Goal: Information Seeking & Learning: Learn about a topic

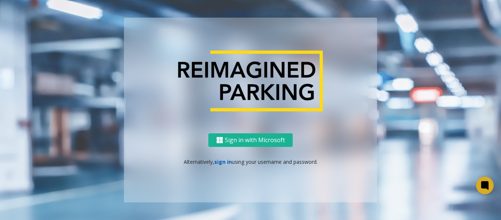
click at [221, 162] on link "sign in" at bounding box center [223, 161] width 18 height 7
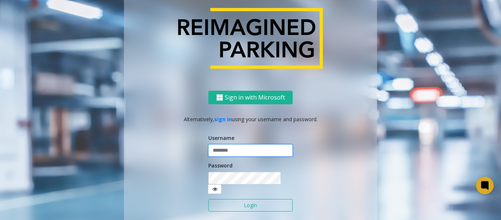
type input "*******"
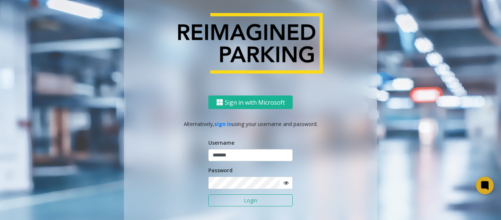
click at [285, 184] on icon at bounding box center [285, 182] width 5 height 5
click at [235, 198] on button "Login" at bounding box center [250, 200] width 84 height 12
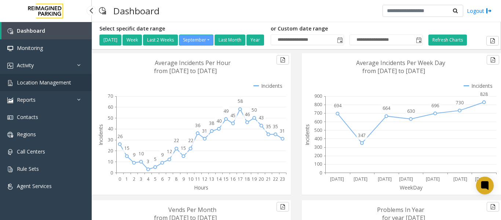
click at [32, 82] on span "Location Management" at bounding box center [44, 82] width 54 height 7
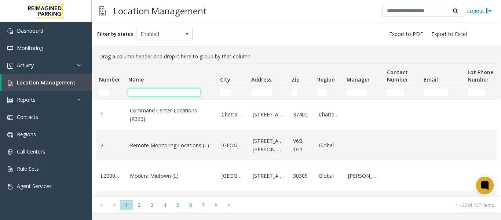
click at [160, 93] on input "Name Filter" at bounding box center [164, 92] width 72 height 7
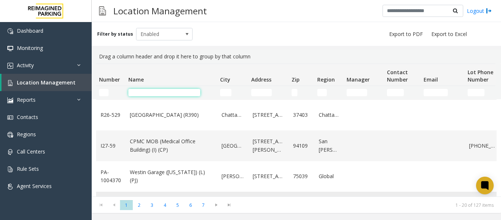
scroll to position [513, 0]
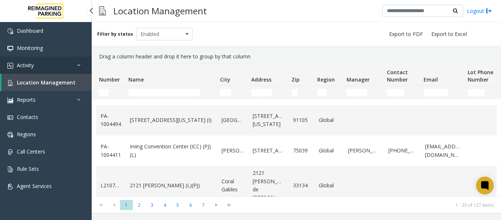
click at [40, 65] on link "Activity" at bounding box center [46, 64] width 92 height 17
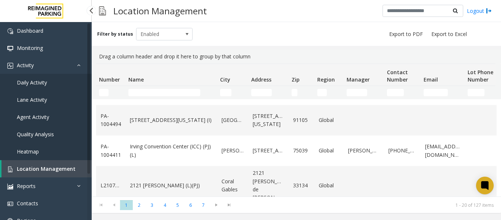
click at [38, 81] on span "Daily Activity" at bounding box center [32, 82] width 30 height 7
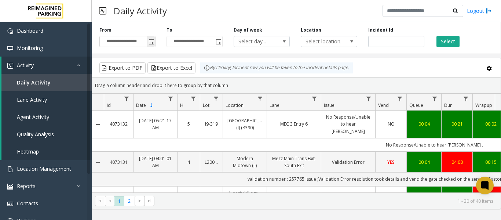
click at [148, 39] on span "Toggle popup" at bounding box center [151, 42] width 6 height 6
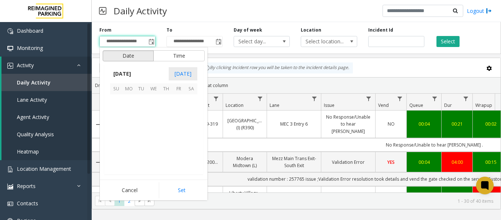
scroll to position [131537, 0]
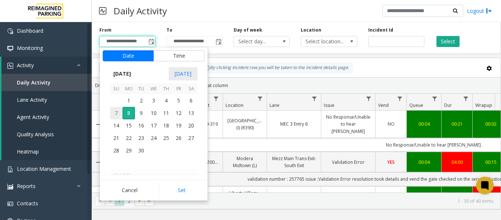
click at [117, 109] on span "7" at bounding box center [116, 113] width 12 height 12
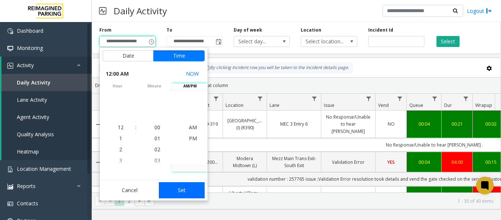
click at [179, 190] on button "Set" at bounding box center [182, 190] width 46 height 16
type input "**********"
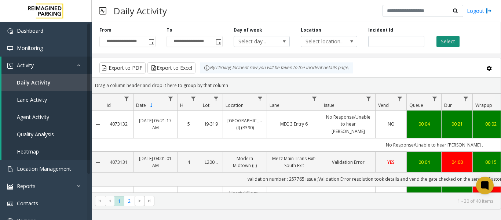
click at [449, 42] on button "Select" at bounding box center [447, 41] width 23 height 11
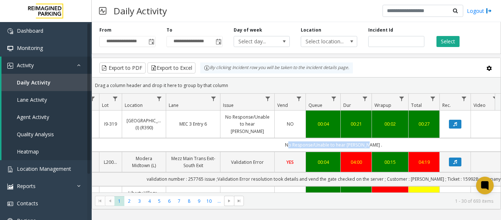
scroll to position [0, 270]
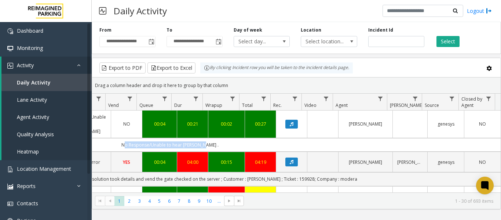
drag, startPoint x: 307, startPoint y: 139, endPoint x: 405, endPoint y: 141, distance: 97.9
click at [405, 141] on td "No Response/Unable to hear [PERSON_NAME] ." at bounding box center [169, 145] width 661 height 14
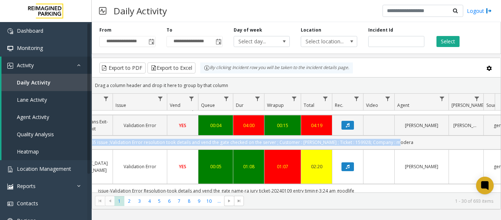
scroll to position [0, 0]
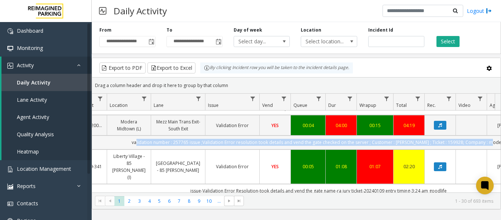
drag, startPoint x: 359, startPoint y: 141, endPoint x: 97, endPoint y: 148, distance: 261.8
click at [97, 148] on td "validation number : 257765 issue ;Validation Error resolution took details and …" at bounding box center [318, 142] width 661 height 14
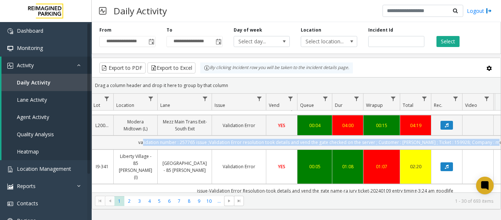
click at [147, 143] on td "validation number : 257765 issue ;Validation Error resolution took details and …" at bounding box center [325, 142] width 661 height 14
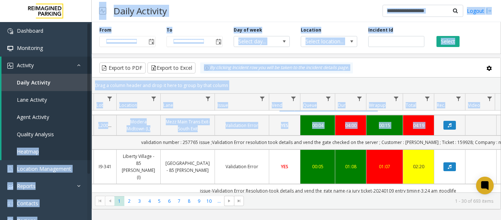
scroll to position [0, 67]
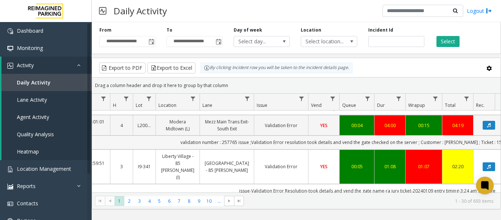
click at [148, 140] on td "validation number : 257765 issue ;Validation Error resolution took details and …" at bounding box center [367, 142] width 661 height 14
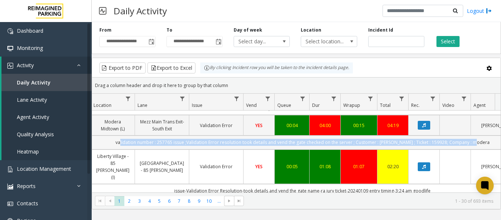
scroll to position [0, 182]
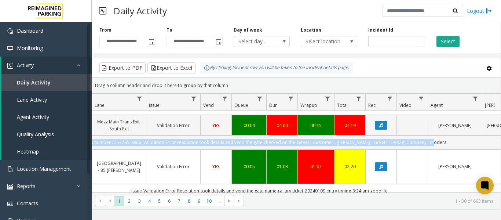
drag, startPoint x: 189, startPoint y: 142, endPoint x: 492, endPoint y: 144, distance: 302.7
click at [493, 139] on td "validation number : 257765 issue ;Validation Error resolution took details and …" at bounding box center [259, 142] width 661 height 14
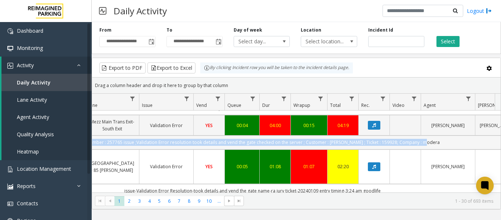
click at [436, 140] on td "validation number : 257765 issue ;Validation Error resolution took details and …" at bounding box center [252, 142] width 661 height 14
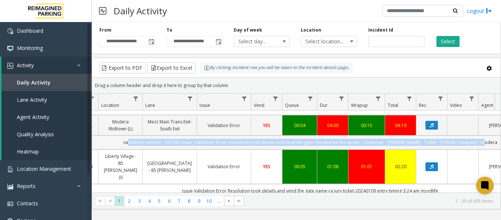
scroll to position [0, 83]
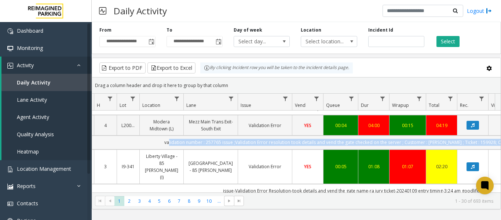
drag, startPoint x: 436, startPoint y: 140, endPoint x: 93, endPoint y: 144, distance: 342.7
click at [93, 144] on td "validation number : 257765 issue ;Validation Error resolution took details and …" at bounding box center [351, 142] width 661 height 14
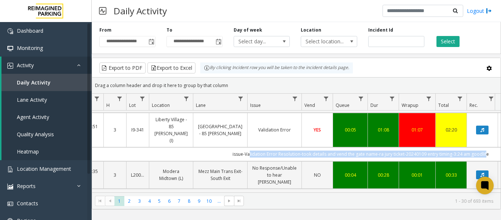
scroll to position [0, 79]
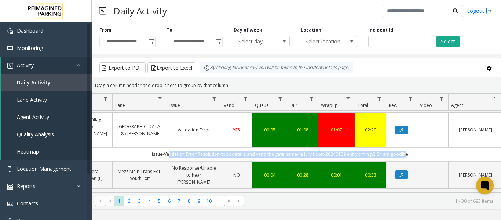
drag, startPoint x: 252, startPoint y: 141, endPoint x: 488, endPoint y: 144, distance: 235.7
click at [488, 147] on td "issue-Validation Error Resolution-took details and vend the gate name-ra jury t…" at bounding box center [279, 154] width 661 height 14
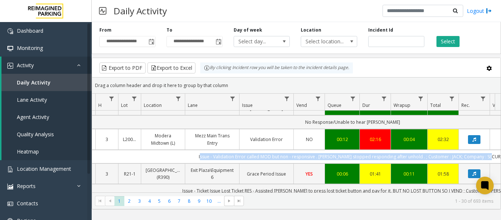
drag, startPoint x: 443, startPoint y: 134, endPoint x: 98, endPoint y: 139, distance: 344.9
click at [98, 150] on td "Issue - Validation Error called MOD but non - responsive . [PERSON_NAME] stoppe…" at bounding box center [352, 157] width 661 height 14
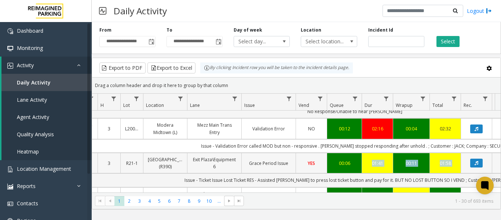
drag, startPoint x: 196, startPoint y: 140, endPoint x: 347, endPoint y: 156, distance: 152.5
click at [206, 173] on td "Issue - Ticket Issue Lost Ticket RES - Assisted [PERSON_NAME] to press lost tic…" at bounding box center [354, 180] width 661 height 14
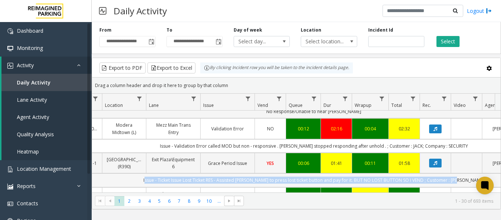
scroll to position [0, 178]
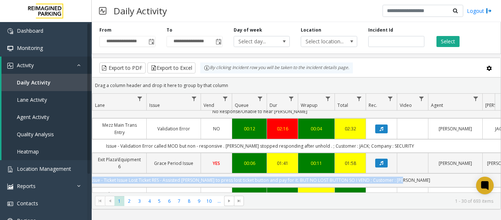
drag, startPoint x: 199, startPoint y: 166, endPoint x: 491, endPoint y: 168, distance: 292.1
click at [491, 173] on td "Issue - Ticket Issue Lost Ticket RES - Assisted [PERSON_NAME] to press lost tic…" at bounding box center [259, 180] width 661 height 14
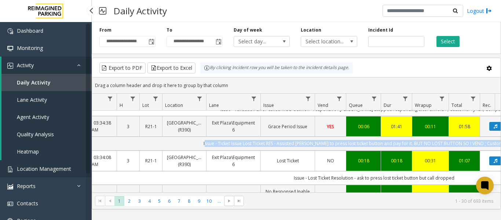
scroll to position [194, 0]
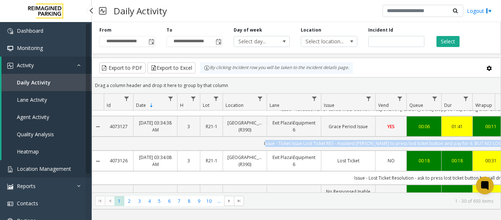
drag, startPoint x: 350, startPoint y: 169, endPoint x: 88, endPoint y: 177, distance: 262.2
click at [88, 177] on app-root "**********" at bounding box center [250, 110] width 501 height 220
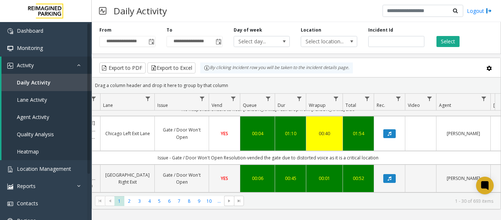
drag, startPoint x: 307, startPoint y: 138, endPoint x: 435, endPoint y: 137, distance: 128.3
click at [435, 151] on td "Issue - Gate / Door Won't Open Resolution-vended the gate due to distorted voic…" at bounding box center [267, 158] width 661 height 14
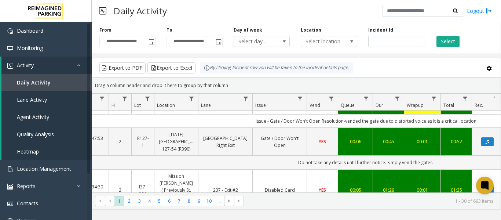
drag, startPoint x: 344, startPoint y: 144, endPoint x: 119, endPoint y: 153, distance: 224.8
click at [118, 155] on td "Do not take any details until further notice. Simply vend the gates." at bounding box center [365, 162] width 661 height 14
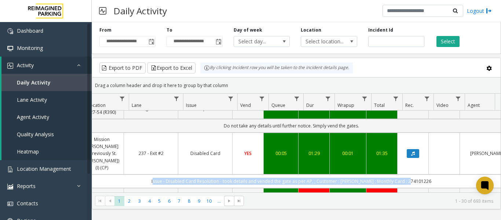
scroll to position [0, 143]
drag, startPoint x: 252, startPoint y: 153, endPoint x: 488, endPoint y: 150, distance: 236.0
click at [488, 174] on td "Issue - Disabled Card Resolution - took details and vended the gate as per AP, …" at bounding box center [291, 181] width 661 height 14
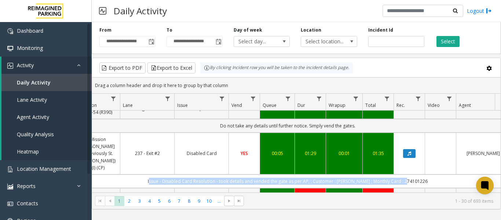
scroll to position [414, 147]
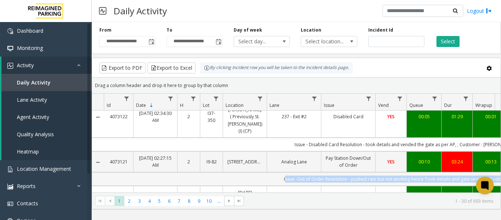
drag, startPoint x: 436, startPoint y: 148, endPoint x: 169, endPoint y: 156, distance: 268.0
click at [169, 172] on td "Issue -Out of Order Resolution - pushed rate but not working hence Took details…" at bounding box center [434, 179] width 661 height 14
click at [268, 172] on td "Issue -Out of Order Resolution - pushed rate but not working hence Took details…" at bounding box center [434, 179] width 661 height 14
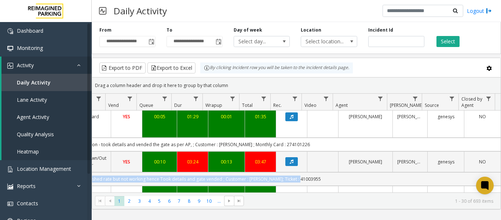
drag, startPoint x: 288, startPoint y: 152, endPoint x: 437, endPoint y: 144, distance: 149.0
click at [437, 172] on td "Issue -Out of Order Resolution - pushed rate but not working hence Took details…" at bounding box center [169, 179] width 661 height 14
click at [331, 172] on td "Issue -Out of Order Resolution - pushed rate but not working hence Took details…" at bounding box center [169, 179] width 661 height 14
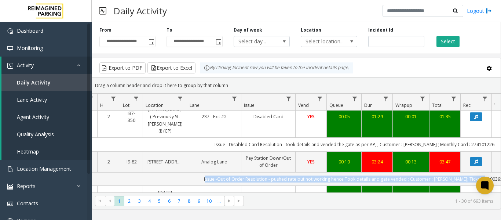
drag, startPoint x: 325, startPoint y: 149, endPoint x: 174, endPoint y: 148, distance: 151.0
click at [174, 172] on td "Issue -Out of Order Resolution - pushed rate but not working hence Took details…" at bounding box center [354, 179] width 661 height 14
click at [209, 172] on td "Issue -Out of Order Resolution - pushed rate but not working hence Took details…" at bounding box center [354, 179] width 661 height 14
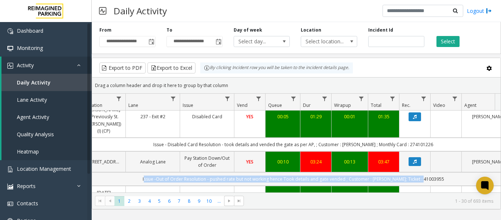
drag, startPoint x: 216, startPoint y: 149, endPoint x: 491, endPoint y: 148, distance: 274.9
click at [491, 172] on td "Issue -Out of Order Resolution - pushed rate but not working hence Took details…" at bounding box center [293, 179] width 661 height 14
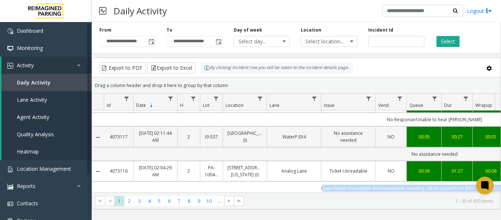
drag, startPoint x: 402, startPoint y: 152, endPoint x: 170, endPoint y: 149, distance: 231.3
click at [170, 181] on td "Issue-Ticket Unreadable Resolutionwhile assisting call dropped from [PERSON_NAM…" at bounding box center [434, 188] width 661 height 14
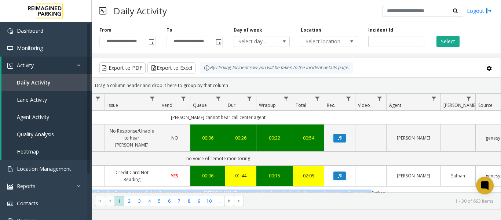
drag, startPoint x: 269, startPoint y: 143, endPoint x: 495, endPoint y: 144, distance: 225.8
click at [495, 144] on div "4073132 [DATE] 05:21:17 AM 5 I9-319 [GEOGRAPHIC_DATA] (I) (R390) MEC 3 Entry 6 …" at bounding box center [296, 156] width 408 height 92
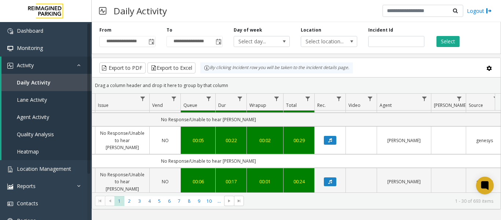
scroll to position [1048, 226]
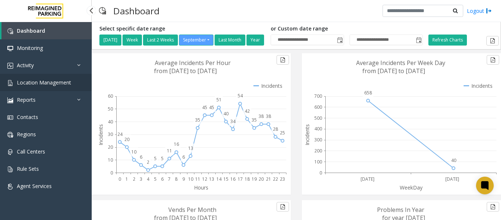
click at [26, 81] on span "Location Management" at bounding box center [44, 82] width 54 height 7
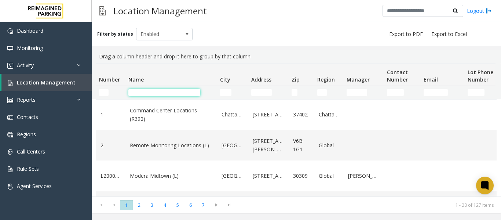
click at [151, 91] on input "Name Filter" at bounding box center [164, 92] width 72 height 7
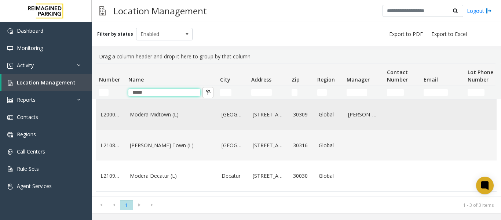
type input "*****"
click at [205, 117] on link "Modera Midtown (L)" at bounding box center [171, 114] width 83 height 8
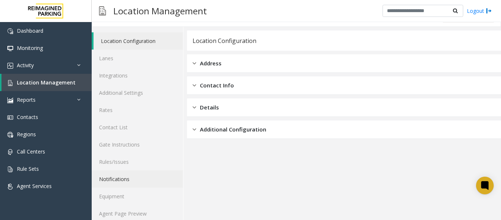
scroll to position [22, 0]
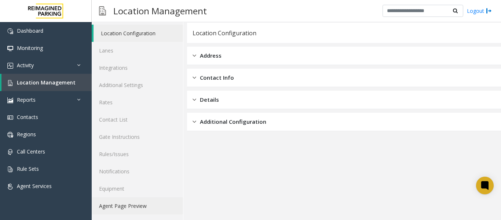
click at [136, 201] on link "Agent Page Preview" at bounding box center [137, 205] width 91 height 17
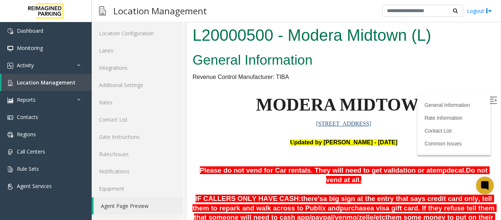
scroll to position [73, 0]
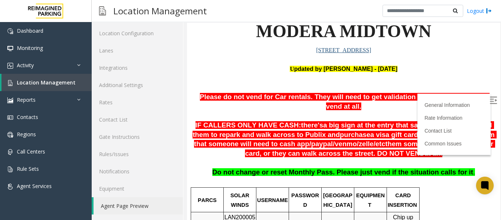
click at [489, 98] on img at bounding box center [492, 99] width 7 height 7
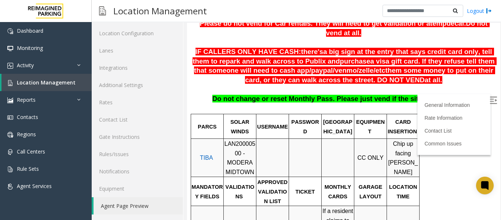
scroll to position [110, 0]
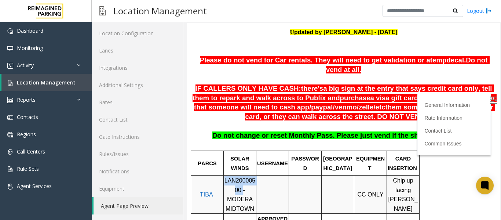
drag, startPoint x: 229, startPoint y: 181, endPoint x: 225, endPoint y: 172, distance: 9.7
click at [225, 177] on span "LAN20000500 - MODERA MIDTOWN" at bounding box center [239, 194] width 31 height 34
copy span "LAN20000500"
click at [48, 84] on span "Location Management" at bounding box center [46, 82] width 59 height 7
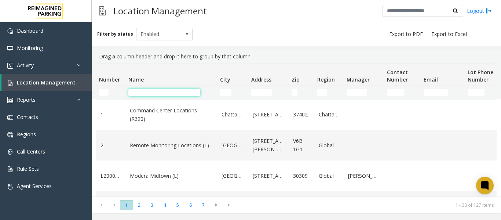
click at [143, 93] on input "Name Filter" at bounding box center [164, 92] width 72 height 7
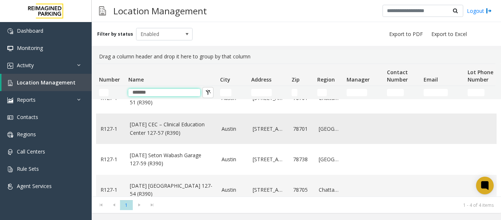
scroll to position [31, 0]
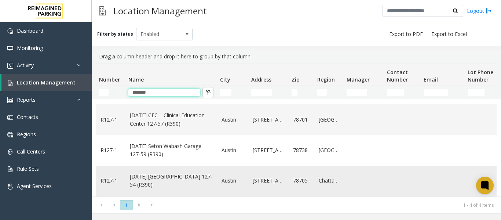
type input "*******"
click at [174, 176] on link "[DATE] [GEOGRAPHIC_DATA] 127-54 (R390)" at bounding box center [171, 180] width 83 height 16
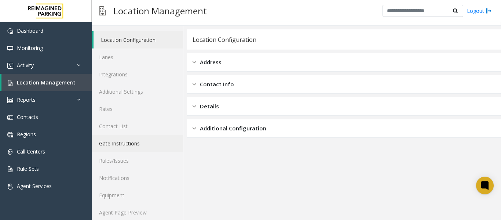
scroll to position [22, 0]
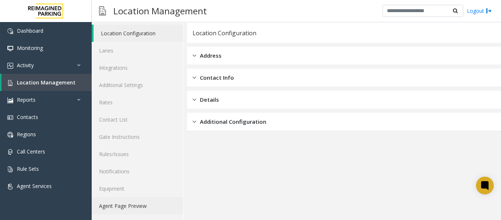
click at [110, 202] on link "Agent Page Preview" at bounding box center [137, 205] width 91 height 17
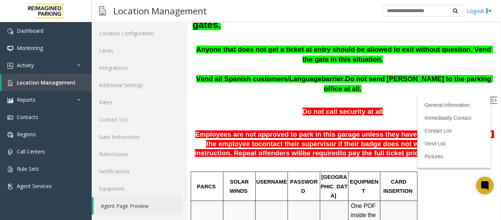
scroll to position [220, 0]
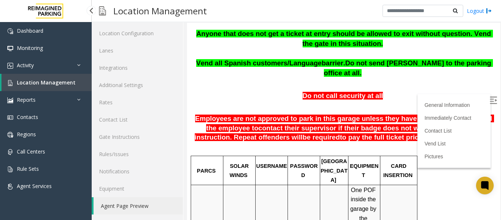
click at [62, 80] on span "Location Management" at bounding box center [46, 82] width 59 height 7
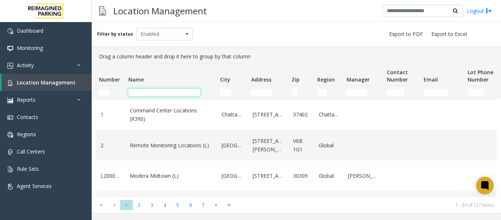
click at [139, 95] on input "Name Filter" at bounding box center [164, 92] width 72 height 7
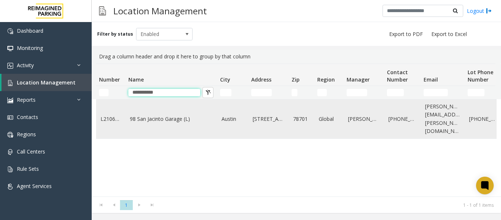
type input "**********"
click at [148, 117] on link "98 San Jacinto Garage (L)" at bounding box center [171, 119] width 83 height 8
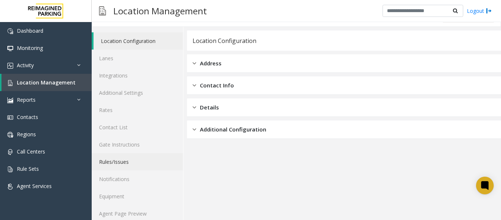
scroll to position [22, 0]
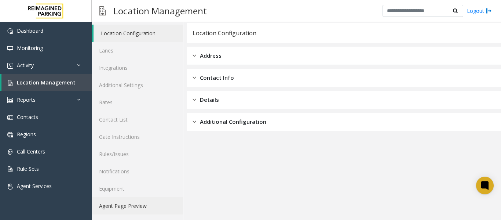
click at [119, 206] on link "Agent Page Preview" at bounding box center [137, 205] width 91 height 17
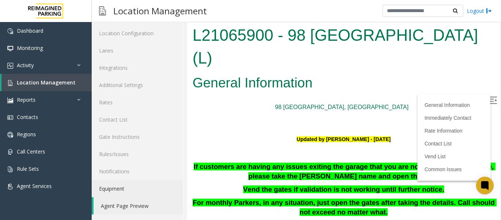
scroll to position [37, 0]
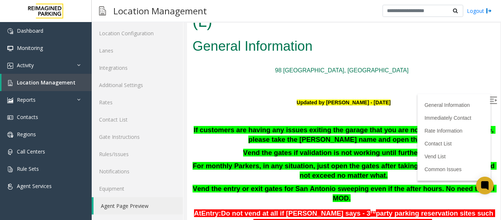
click at [488, 102] on label at bounding box center [493, 101] width 11 height 11
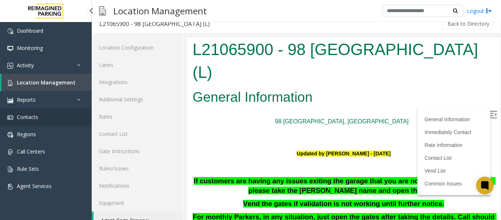
scroll to position [0, 0]
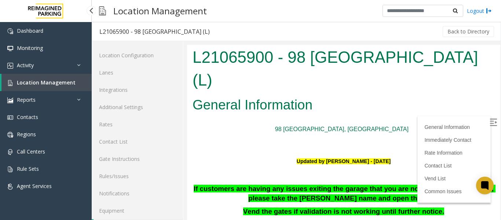
click at [47, 82] on span "Location Management" at bounding box center [46, 82] width 59 height 7
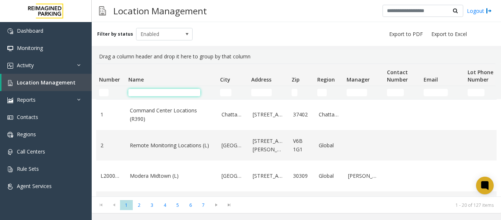
click at [134, 89] on input "Name Filter" at bounding box center [164, 92] width 72 height 7
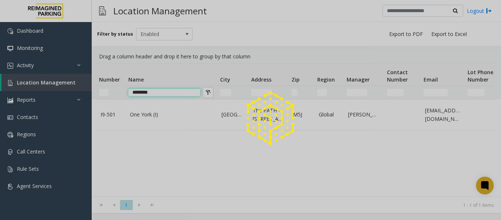
type input "********"
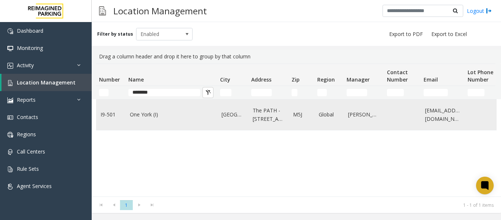
click at [148, 120] on td "One York (I)" at bounding box center [171, 114] width 92 height 30
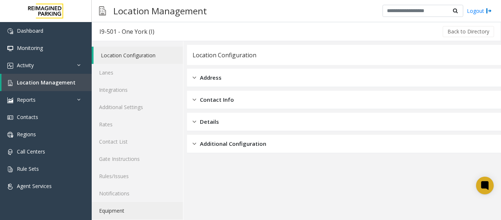
scroll to position [22, 0]
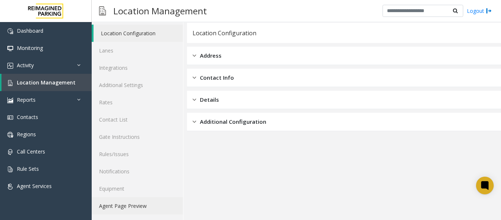
click at [145, 209] on link "Agent Page Preview" at bounding box center [137, 205] width 91 height 17
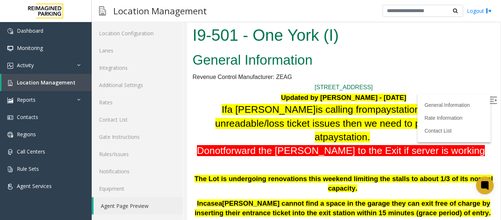
scroll to position [37, 0]
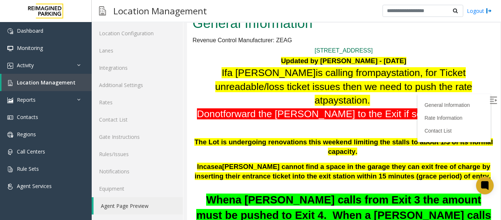
click at [480, 107] on p "Do n ot forward the parker to the Exit if server is working" at bounding box center [343, 114] width 302 height 14
click at [489, 97] on img at bounding box center [492, 99] width 7 height 7
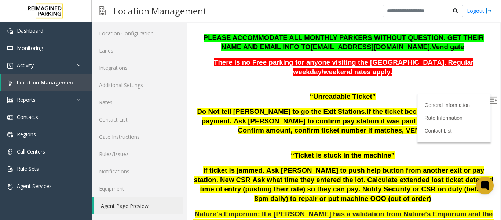
scroll to position [293, 0]
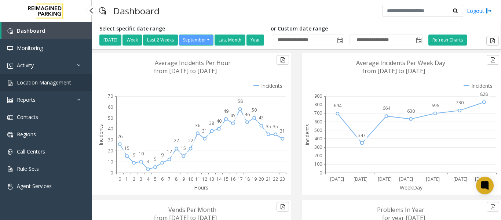
click at [32, 85] on span "Location Management" at bounding box center [44, 82] width 54 height 7
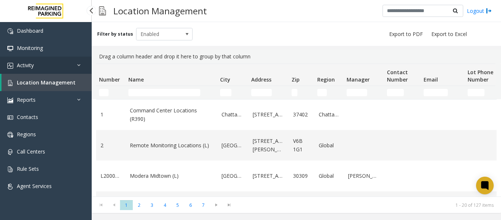
click at [54, 69] on link "Activity" at bounding box center [46, 64] width 92 height 17
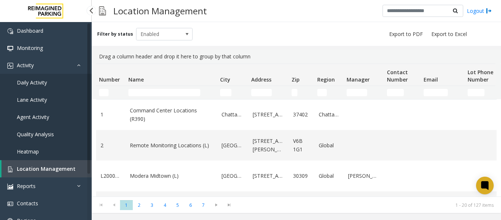
click at [45, 78] on link "Daily Activity" at bounding box center [46, 82] width 92 height 17
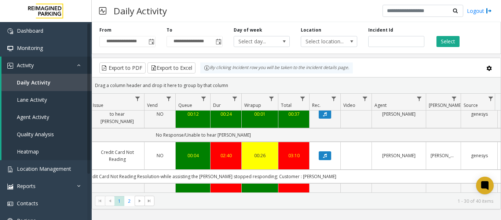
scroll to position [0, 261]
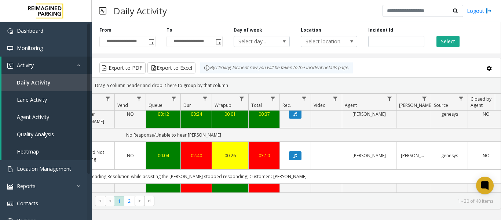
drag, startPoint x: 292, startPoint y: 162, endPoint x: 316, endPoint y: 172, distance: 26.3
click at [316, 218] on td "Issue - ticket paid cherry hill Not getting right disposition hence selected th…" at bounding box center [173, 225] width 661 height 14
click at [332, 218] on td "Issue - ticket paid cherry hill Not getting right disposition hence selected th…" at bounding box center [173, 225] width 661 height 14
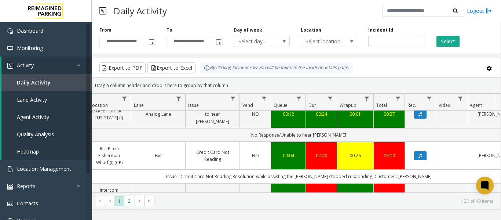
scroll to position [0, 112]
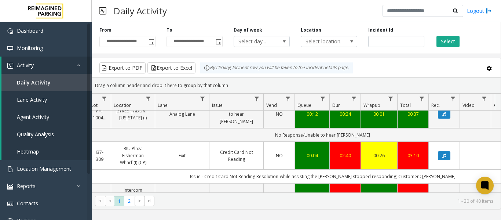
drag, startPoint x: 331, startPoint y: 163, endPoint x: 120, endPoint y: 167, distance: 211.5
click at [120, 218] on td "Issue - ticket paid cherry hill Not getting right disposition hence selected th…" at bounding box center [322, 225] width 661 height 14
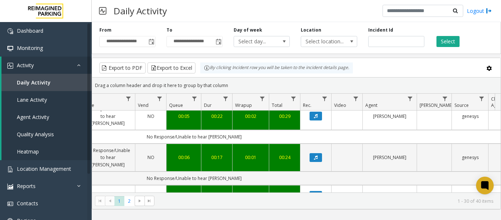
scroll to position [0, 270]
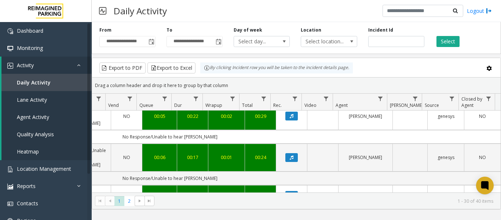
drag, startPoint x: 187, startPoint y: 158, endPoint x: 358, endPoint y: 154, distance: 170.8
click at [358, 205] on td "Issue - Services Online Reservations from spot hero rental id - 106198141,res -…" at bounding box center [169, 212] width 661 height 14
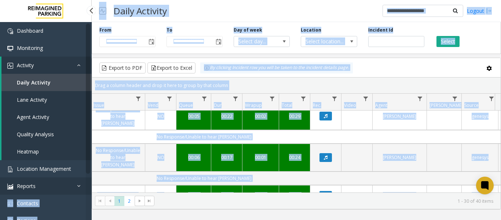
scroll to position [0, 0]
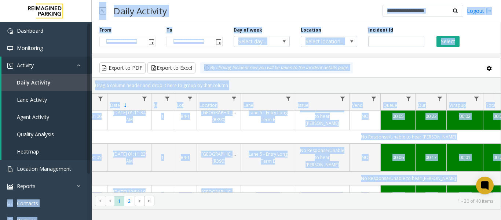
drag, startPoint x: 298, startPoint y: 187, endPoint x: 127, endPoint y: 172, distance: 171.8
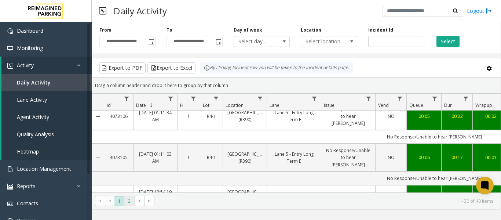
click at [131, 200] on span "2" at bounding box center [129, 201] width 10 height 10
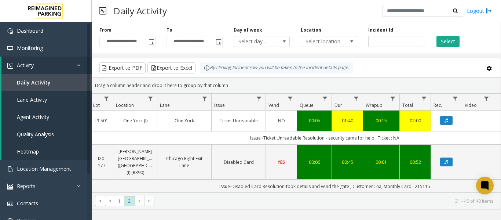
drag, startPoint x: 349, startPoint y: 140, endPoint x: 491, endPoint y: 134, distance: 141.6
click at [491, 134] on td "Issue -Ticket Unreadable Resolution - security came for help ; Ticket : NA" at bounding box center [324, 138] width 661 height 14
